Goal: Task Accomplishment & Management: Manage account settings

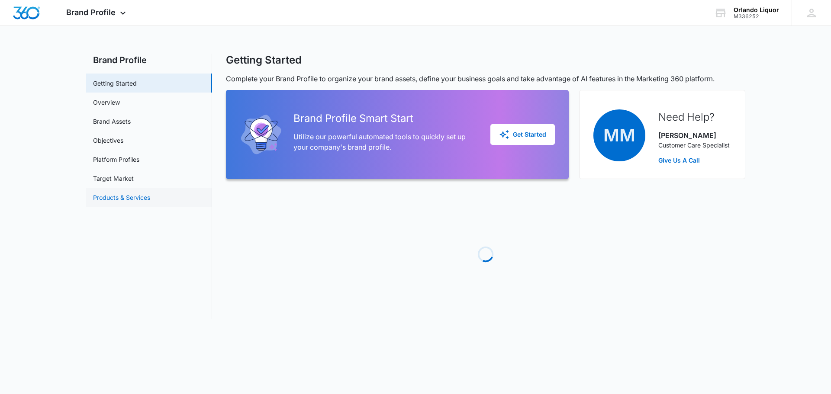
click at [130, 195] on link "Products & Services" at bounding box center [121, 197] width 57 height 9
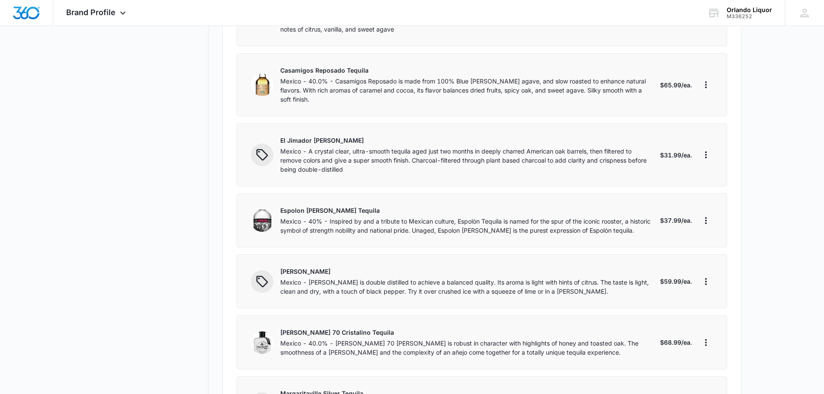
scroll to position [1601, 0]
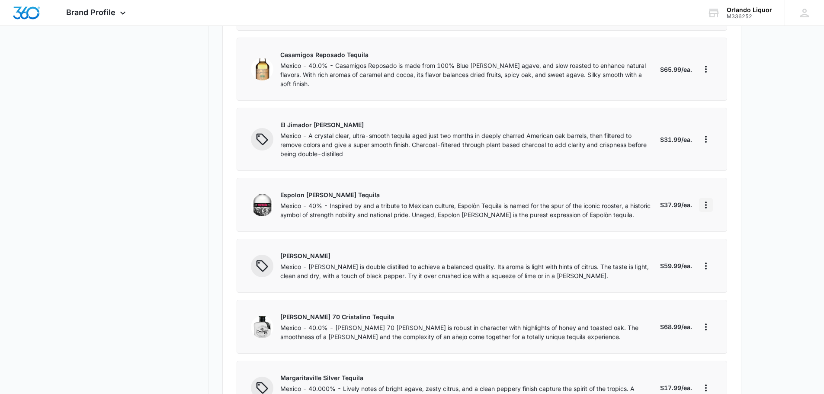
click at [706, 202] on icon "More" at bounding box center [706, 205] width 2 height 7
click at [722, 202] on div "Edit" at bounding box center [734, 202] width 48 height 6
select select "each"
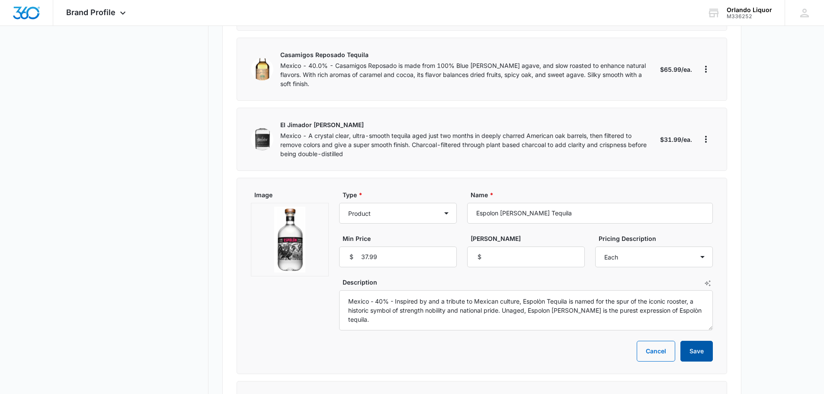
click at [701, 341] on button "Save" at bounding box center [697, 351] width 32 height 21
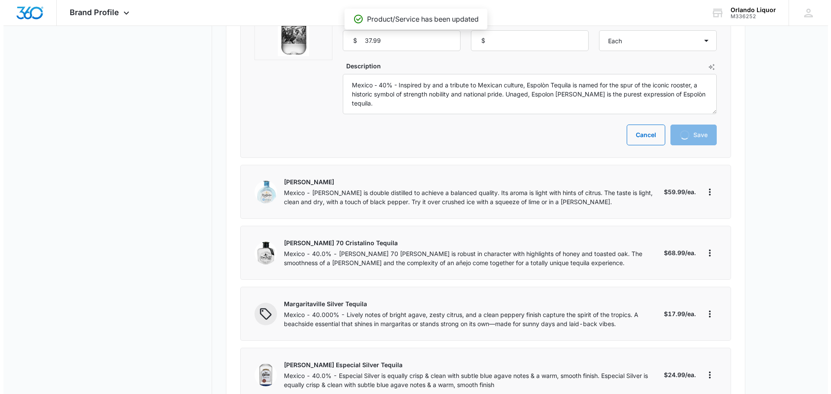
scroll to position [0, 0]
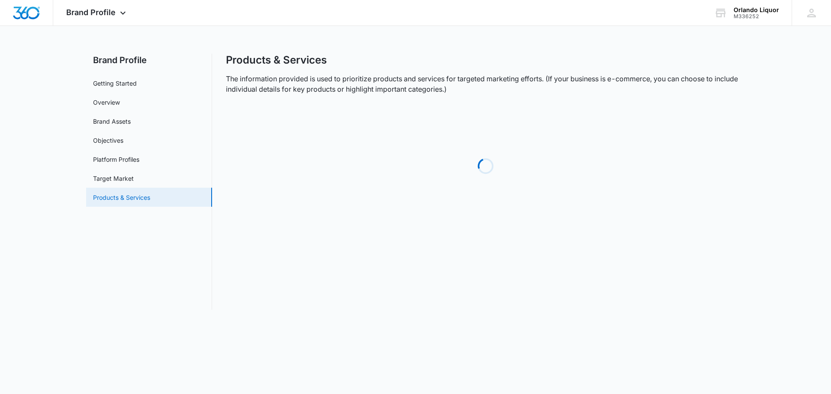
click at [137, 199] on link "Products & Services" at bounding box center [121, 197] width 57 height 9
